Goal: Transaction & Acquisition: Download file/media

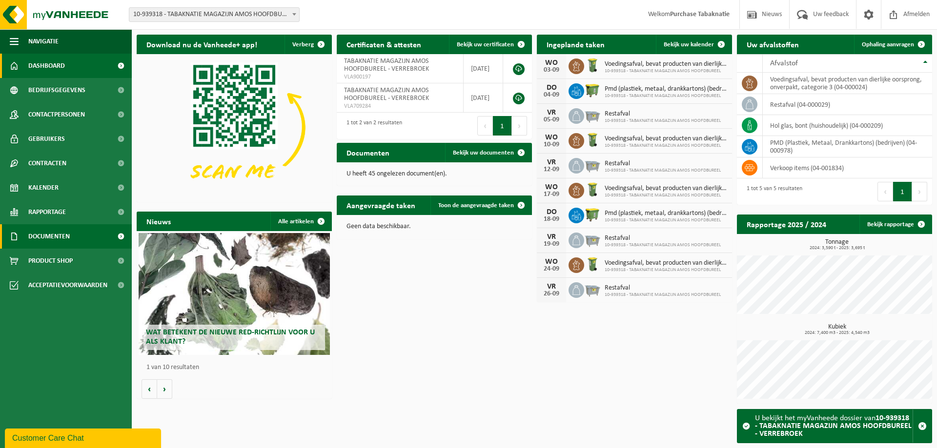
click at [69, 227] on span "Documenten" at bounding box center [48, 236] width 41 height 24
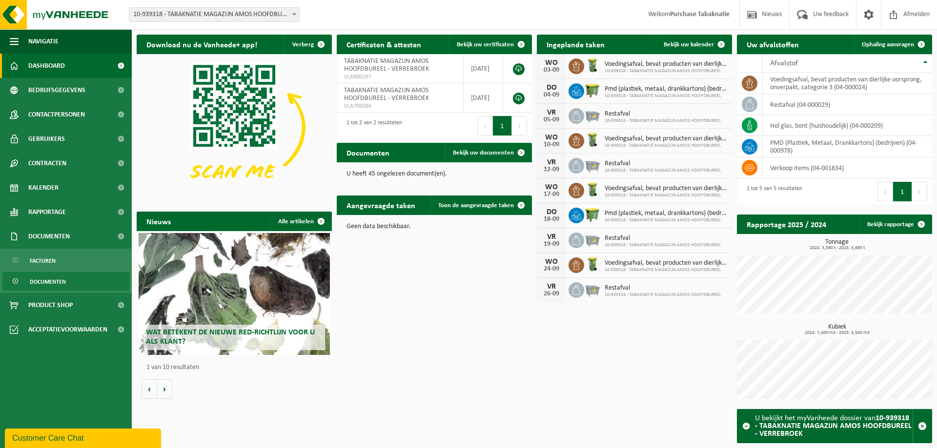
click at [56, 282] on span "Documenten" at bounding box center [48, 282] width 36 height 19
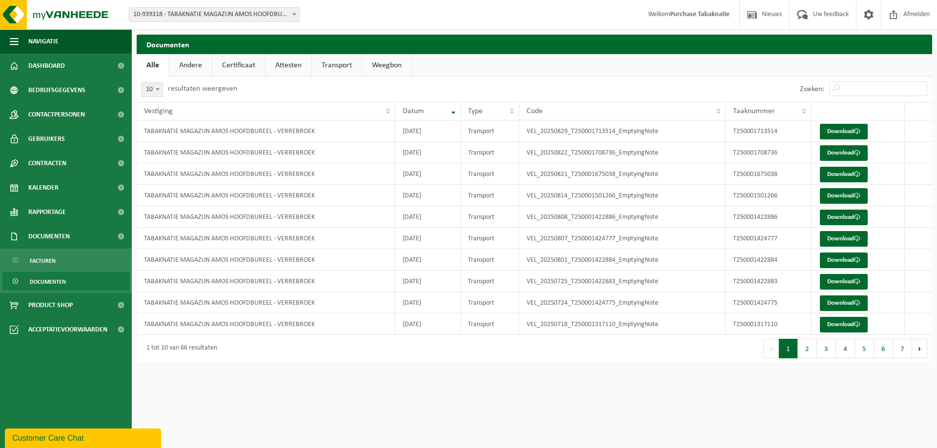
click at [330, 69] on link "Transport" at bounding box center [337, 65] width 50 height 22
click at [182, 67] on link "Andere" at bounding box center [190, 65] width 42 height 22
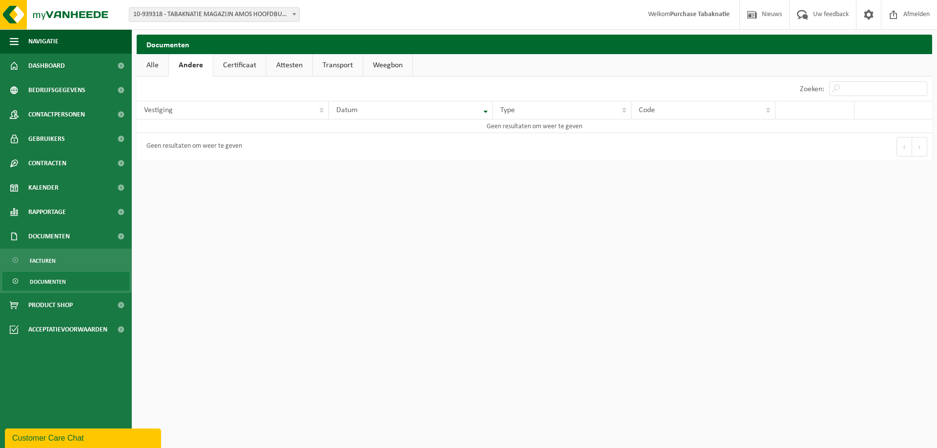
click at [242, 59] on link "Certificaat" at bounding box center [239, 65] width 53 height 22
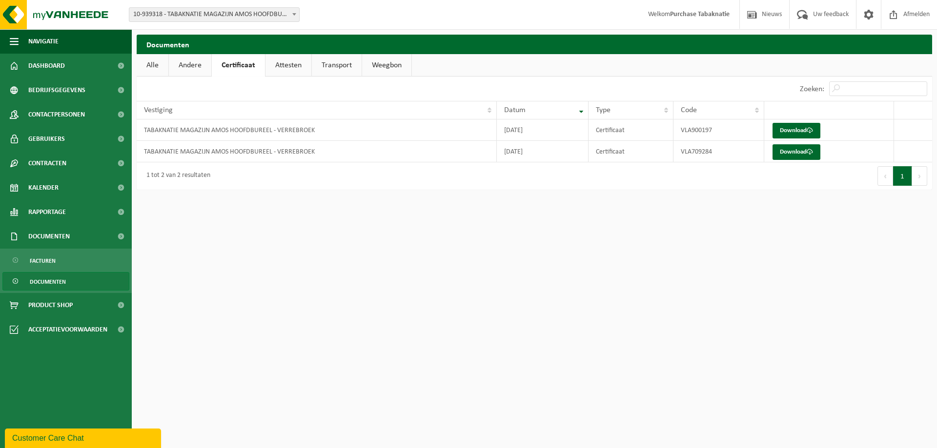
click at [291, 67] on link "Attesten" at bounding box center [288, 65] width 46 height 22
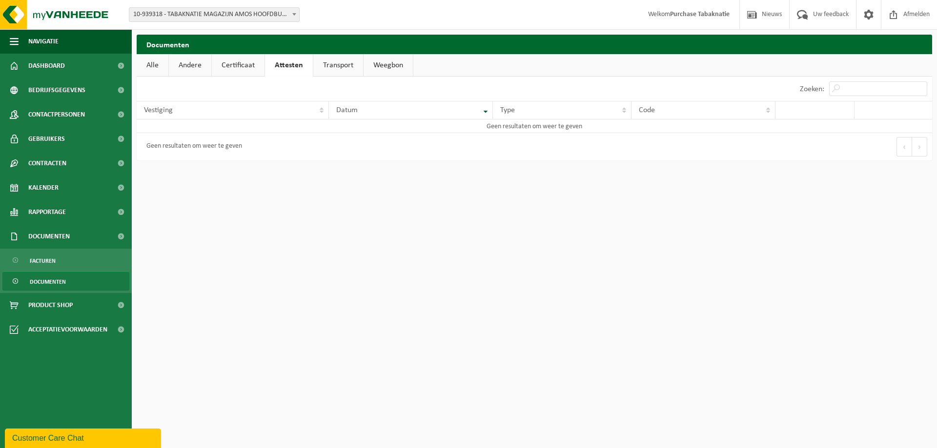
click at [340, 64] on link "Transport" at bounding box center [338, 65] width 50 height 22
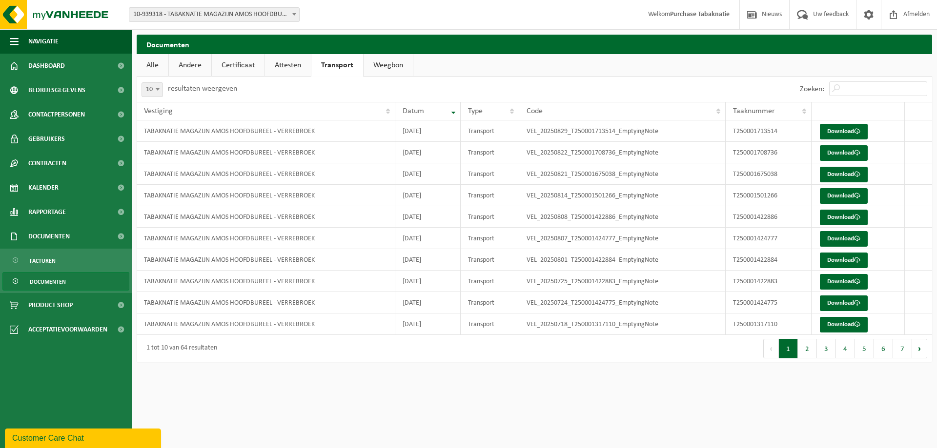
click at [376, 64] on link "Weegbon" at bounding box center [387, 65] width 49 height 22
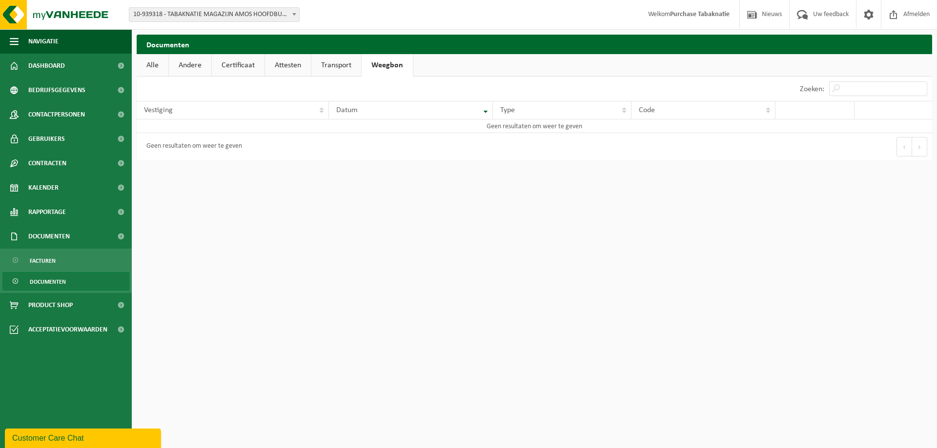
click at [312, 64] on link "Transport" at bounding box center [336, 65] width 50 height 22
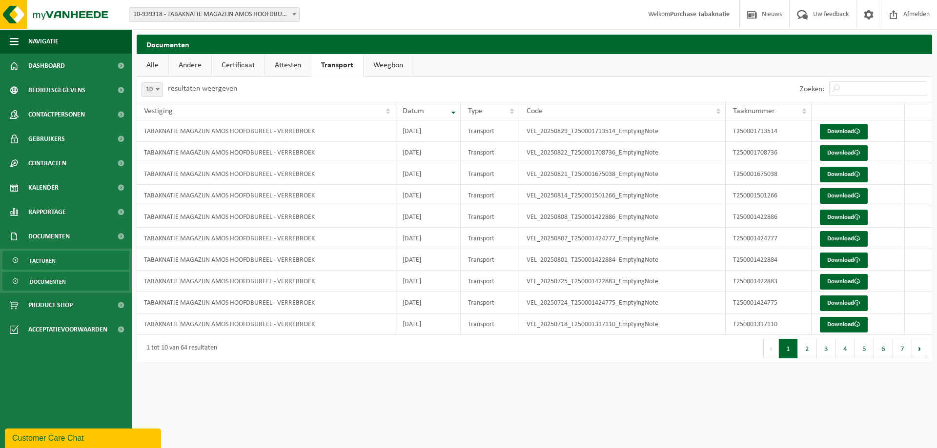
click at [63, 263] on link "Facturen" at bounding box center [65, 260] width 127 height 19
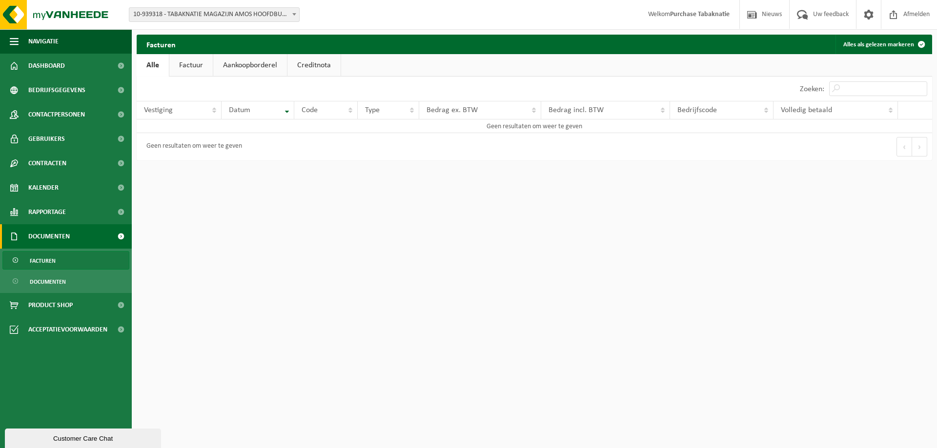
click at [188, 73] on link "Factuur" at bounding box center [190, 65] width 43 height 22
click at [248, 64] on link "Aankoopborderel" at bounding box center [251, 65] width 74 height 22
click at [310, 62] on link "Creditnota" at bounding box center [318, 65] width 53 height 22
click at [68, 277] on link "Documenten" at bounding box center [65, 281] width 127 height 19
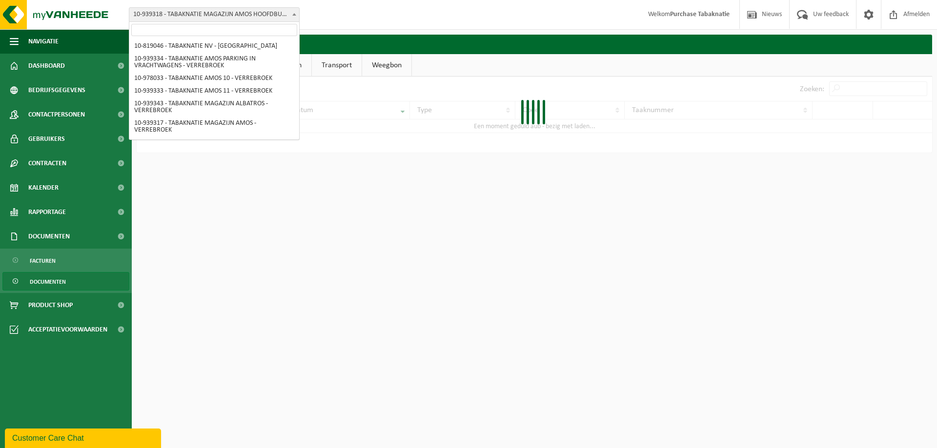
click at [211, 10] on span "10-939318 - TABAKNATIE MAGAZIJN AMOS HOOFDBUREEL - VERREBROEK" at bounding box center [214, 15] width 170 height 14
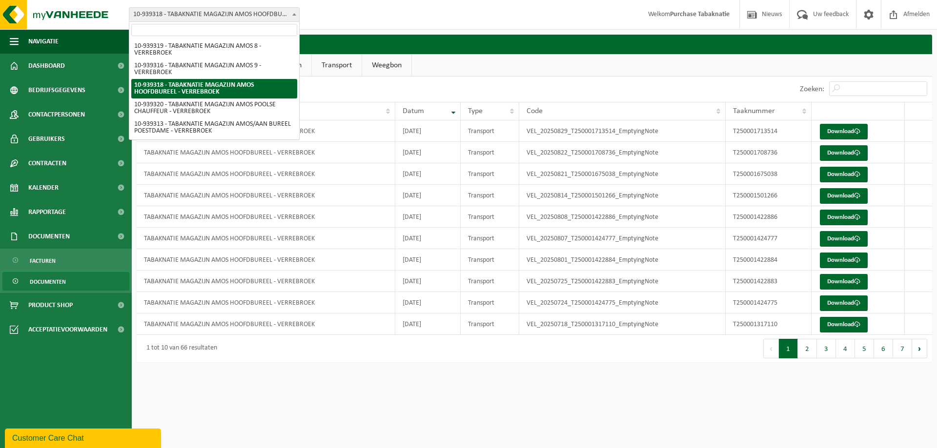
click at [215, 32] on input "search" at bounding box center [214, 30] width 166 height 12
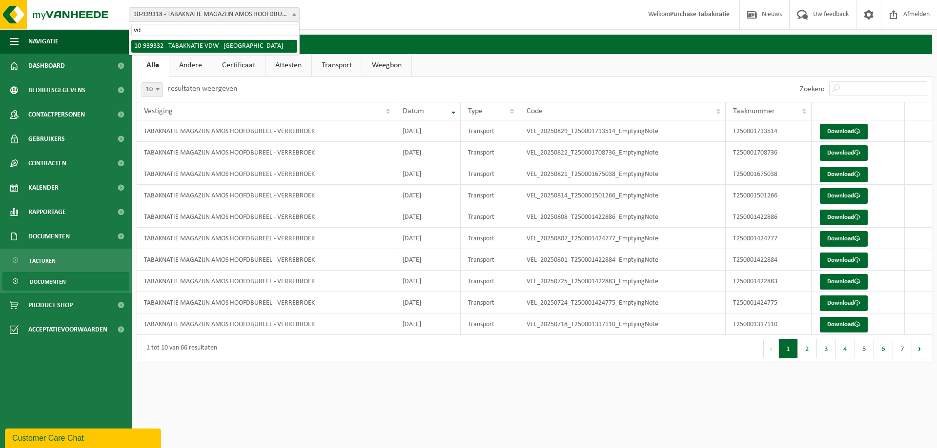
scroll to position [0, 0]
type input "v"
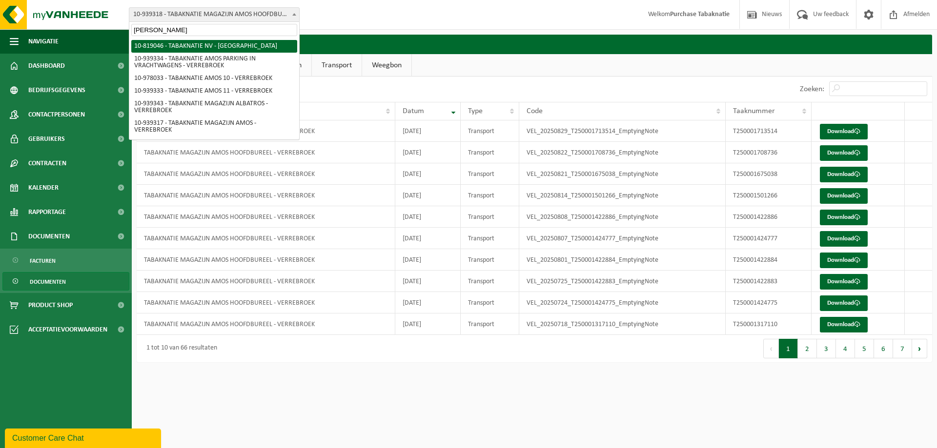
type input "[PERSON_NAME]"
select select "138232"
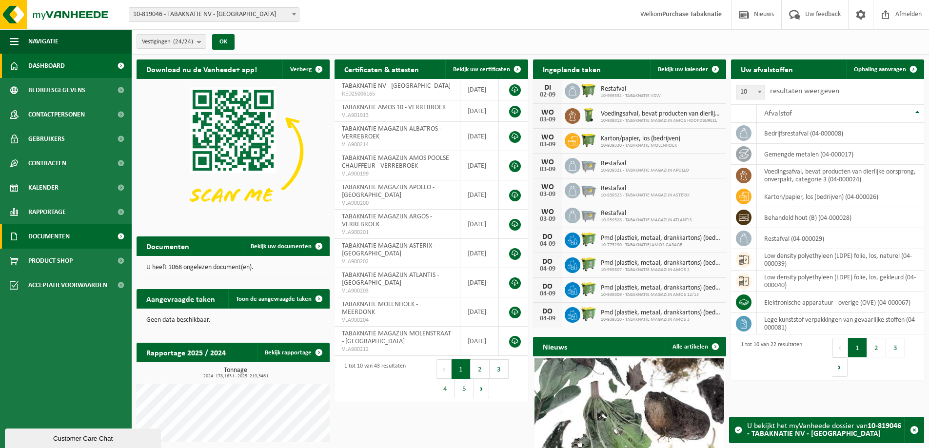
click at [72, 237] on link "Documenten" at bounding box center [66, 236] width 132 height 24
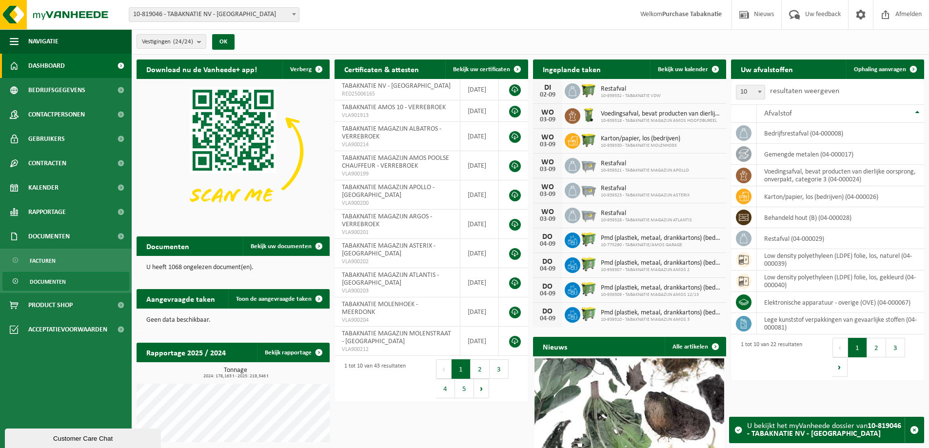
click at [62, 277] on span "Documenten" at bounding box center [48, 282] width 36 height 19
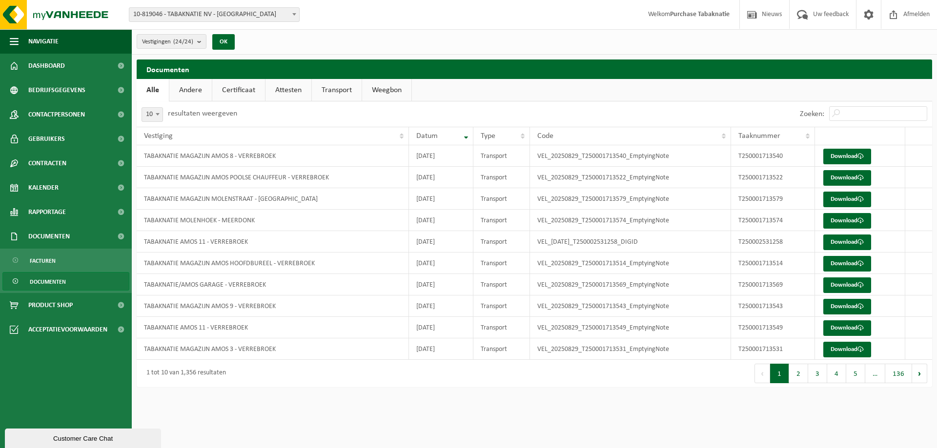
click at [235, 89] on link "Certificaat" at bounding box center [238, 90] width 53 height 22
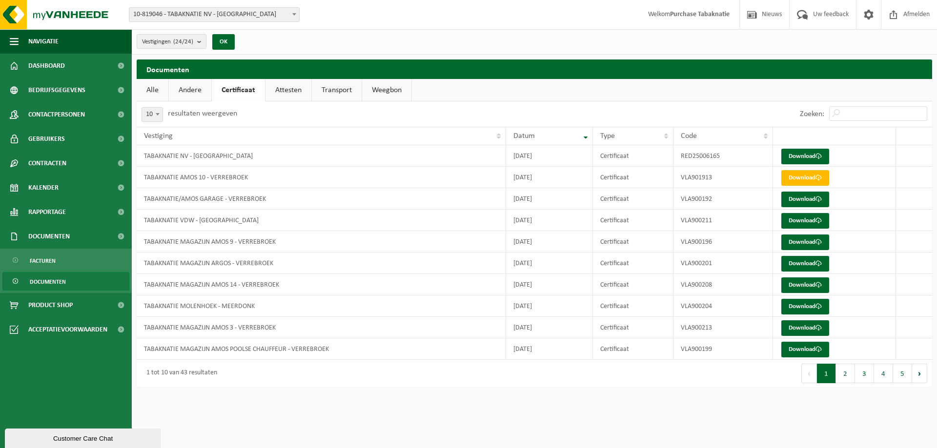
click at [333, 91] on link "Transport" at bounding box center [337, 90] width 50 height 22
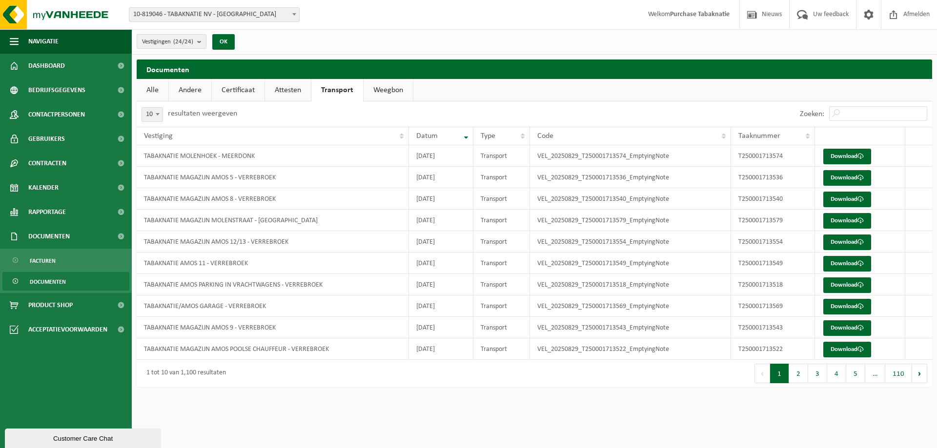
click at [380, 54] on div "Vestigingen (24/24) Alles selecteren Alles deselecteren TABAKNATIE NV - ANTWERP…" at bounding box center [468, 196] width 937 height 392
click at [385, 41] on div "Vestigingen (24/24) Alles selecteren Alles deselecteren TABAKNATIE NV - ANTWERP…" at bounding box center [534, 41] width 805 height 25
click at [392, 14] on div "Vestiging: 10-819046 - TABAKNATIE NV - ANTWERPEN 10-939334 - TABAKNATIE AMOS PA…" at bounding box center [468, 15] width 937 height 30
click at [393, 7] on div "Vestiging: 10-819046 - TABAKNATIE NV - ANTWERPEN 10-939334 - TABAKNATIE AMOS PA…" at bounding box center [468, 15] width 937 height 30
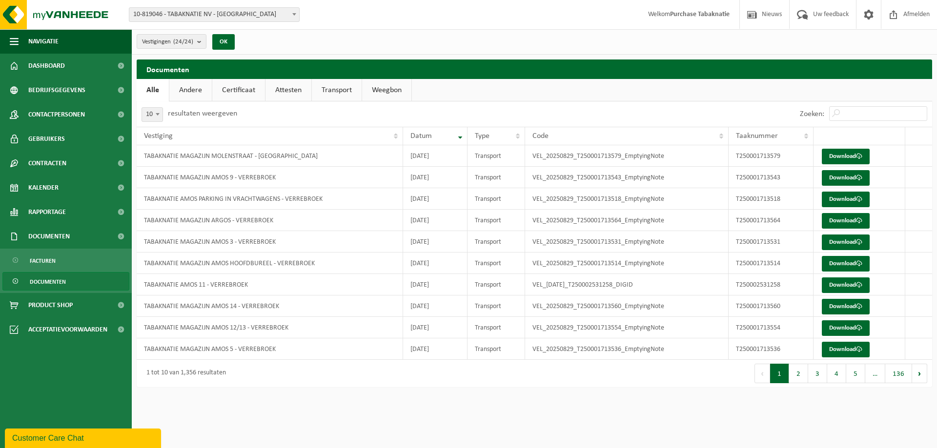
click at [143, 113] on span "10" at bounding box center [152, 115] width 20 height 14
select select "100"
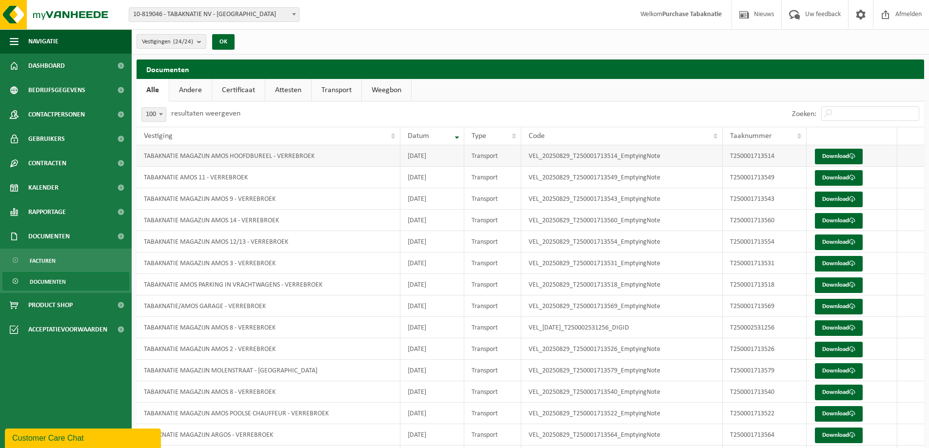
click at [605, 157] on td "VEL_20250829_T250001713514_EmptyingNote" at bounding box center [622, 155] width 201 height 21
click at [827, 154] on link "Download" at bounding box center [839, 157] width 48 height 16
